Goal: Task Accomplishment & Management: Manage account settings

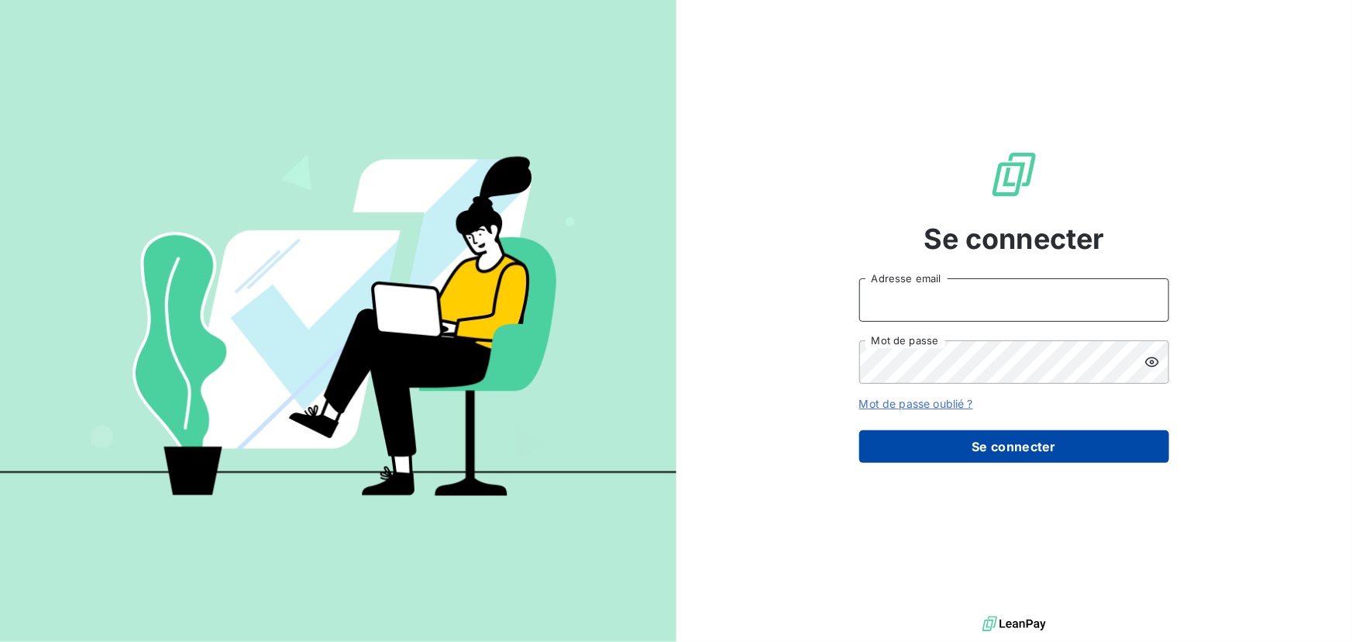
type input "[EMAIL_ADDRESS][DOMAIN_NAME]"
click at [1005, 445] on button "Se connecter" at bounding box center [1014, 446] width 310 height 33
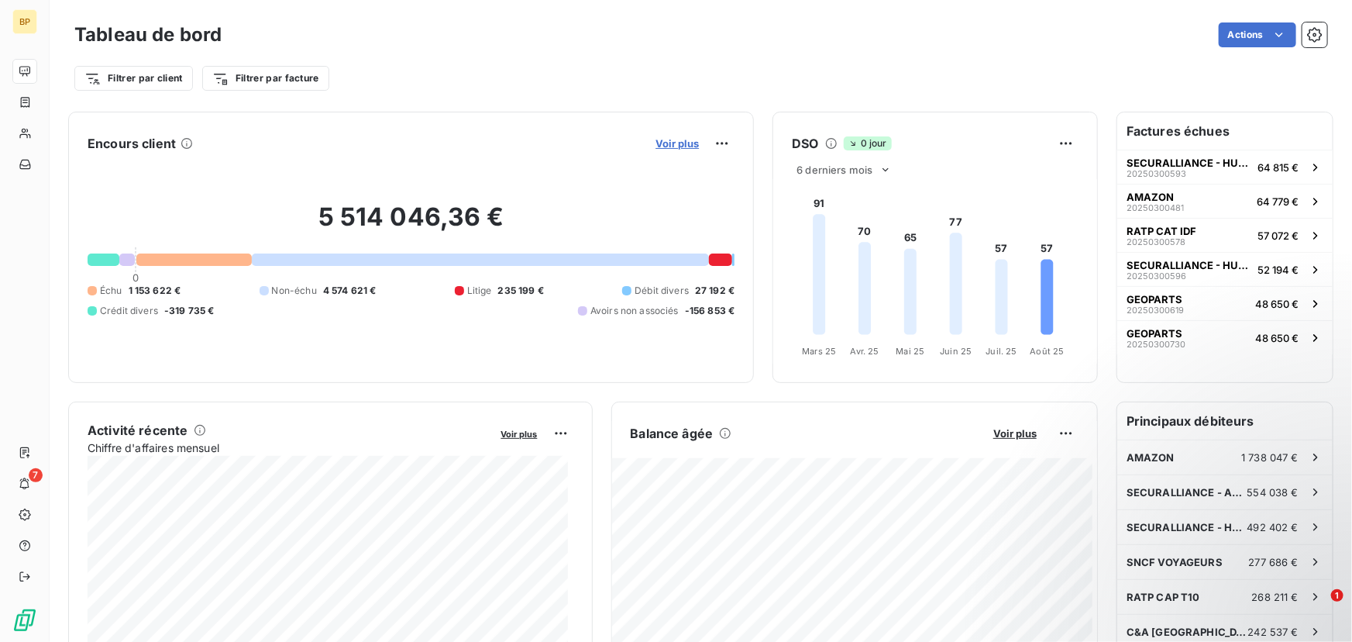
click at [674, 145] on span "Voir plus" at bounding box center [677, 143] width 43 height 12
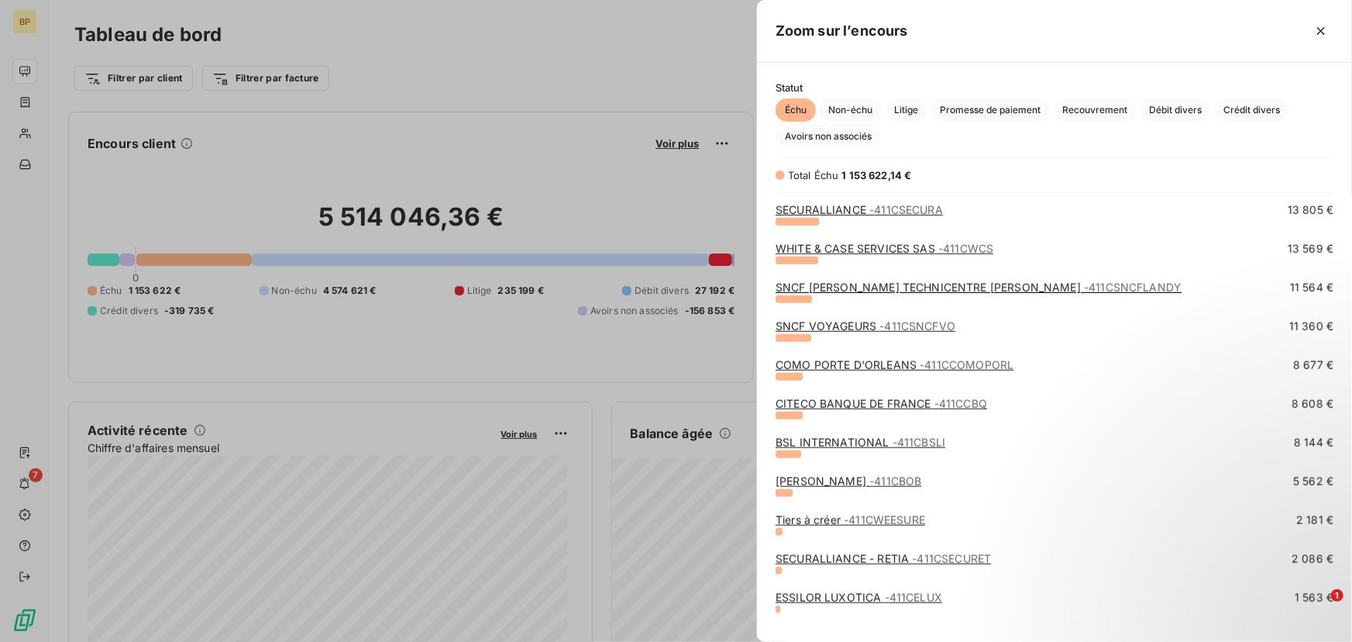
scroll to position [697, 0]
click at [263, 364] on div at bounding box center [676, 321] width 1352 height 642
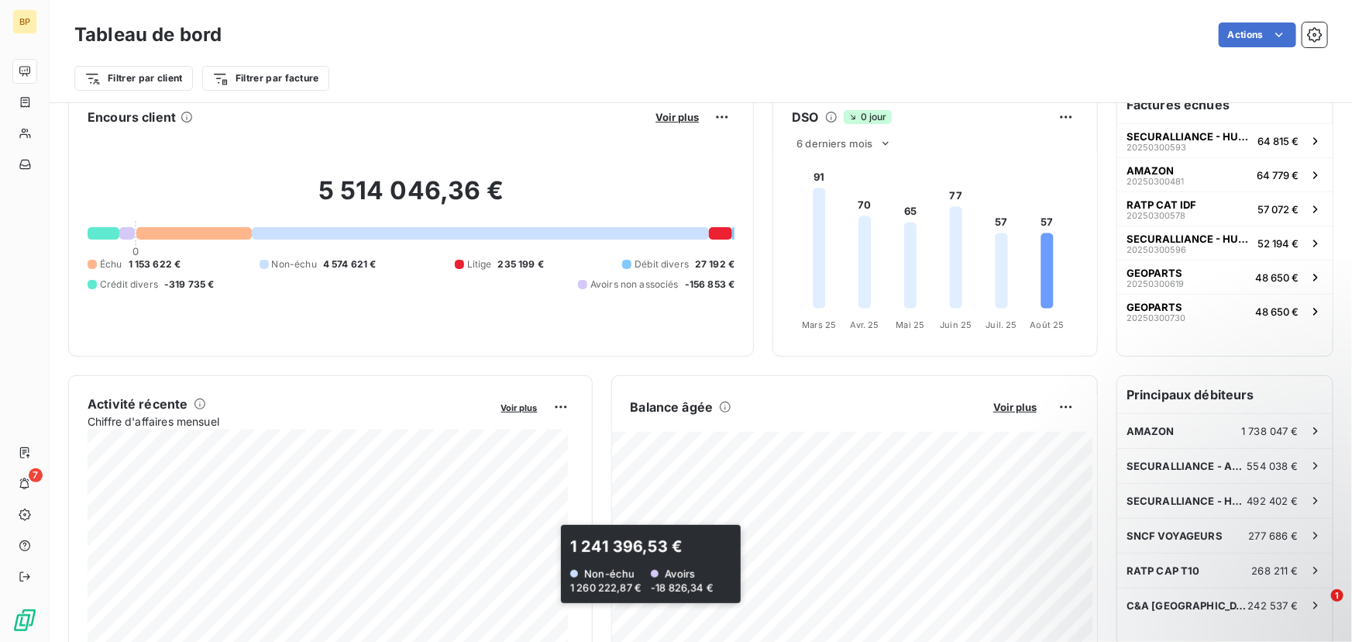
scroll to position [0, 0]
